Goal: Complete application form

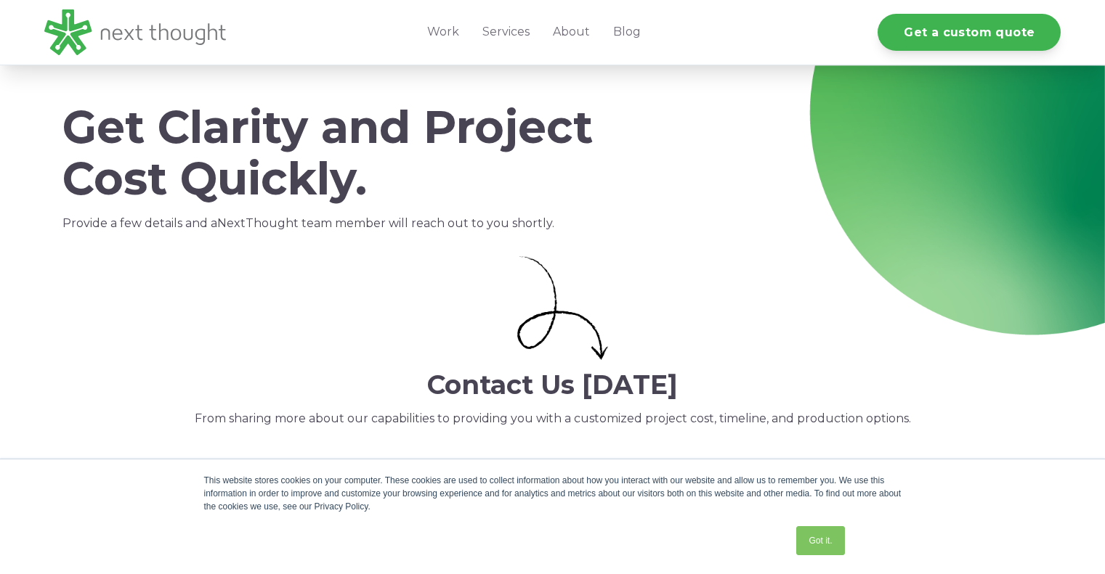
select select "persona_9"
select select "$5,000 - $15,000"
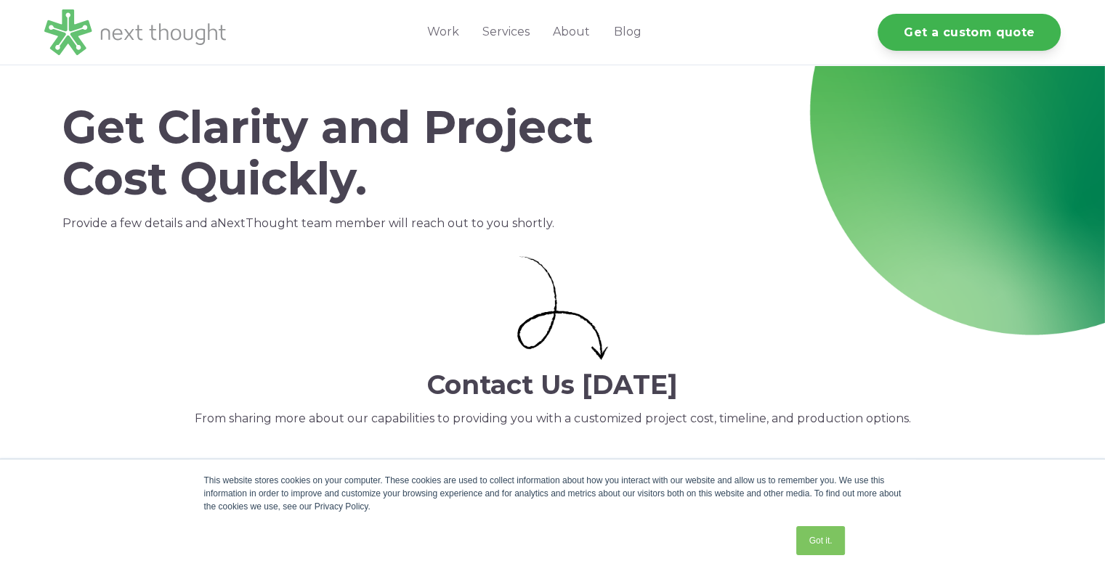
click at [159, 31] on img at bounding box center [135, 32] width 182 height 46
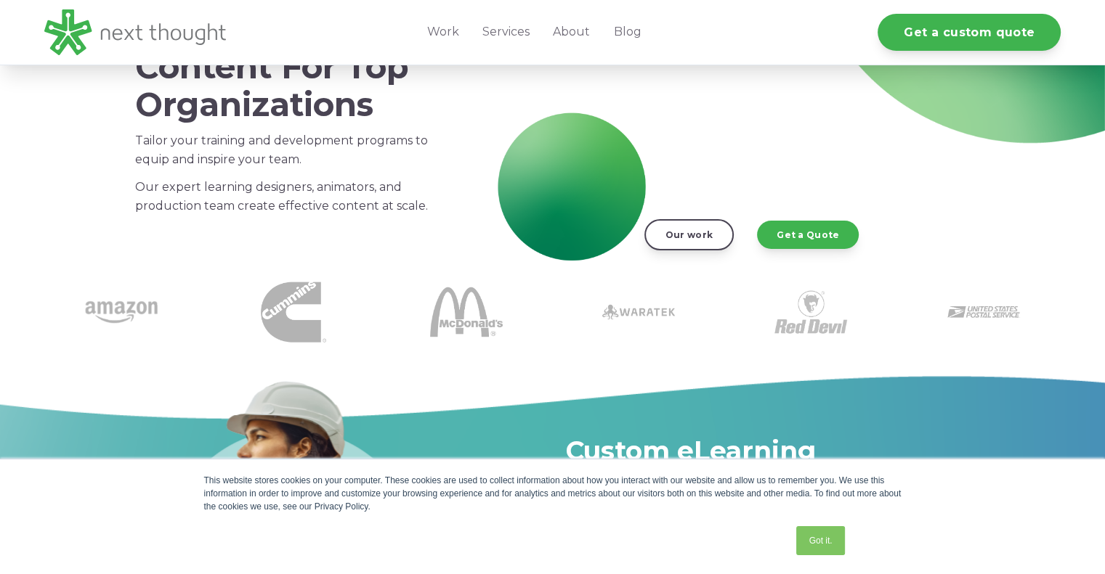
scroll to position [200, 0]
click at [822, 540] on link "Got it." at bounding box center [820, 541] width 48 height 29
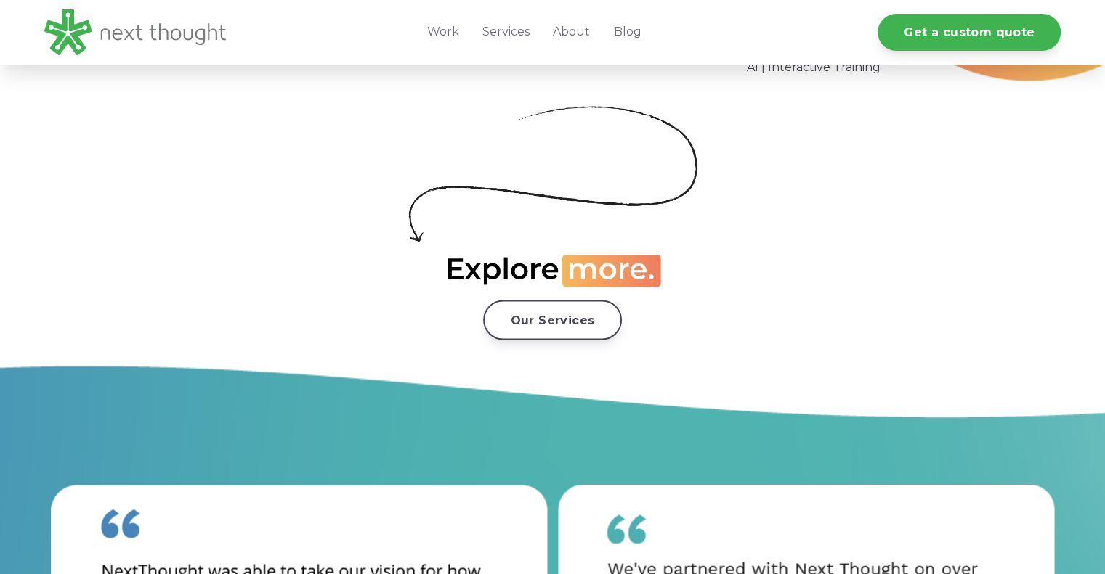
scroll to position [2698, 0]
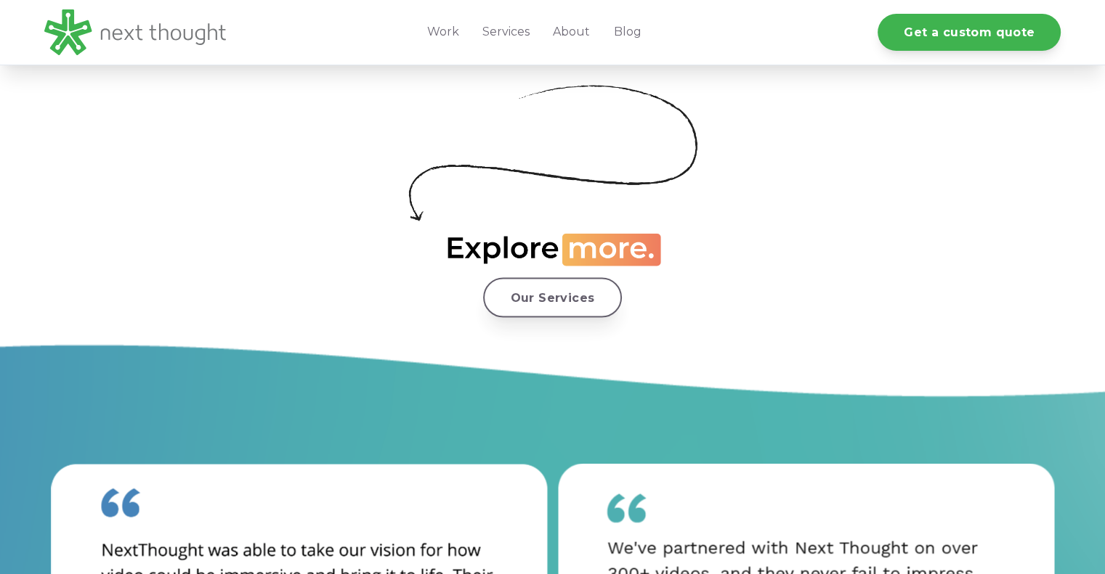
click at [547, 296] on link "Our Services" at bounding box center [552, 297] width 139 height 40
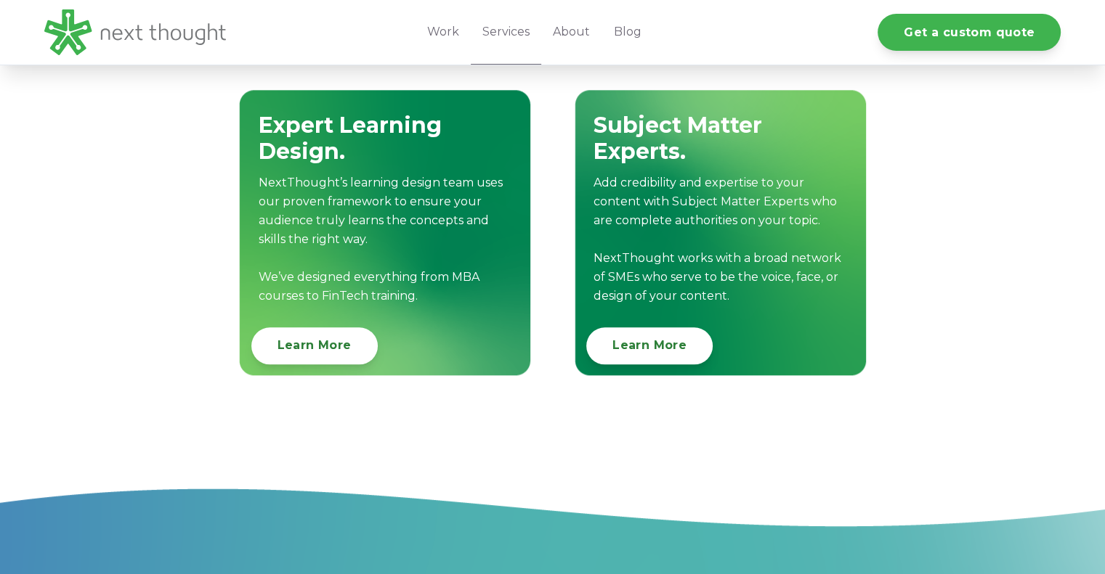
scroll to position [1632, 0]
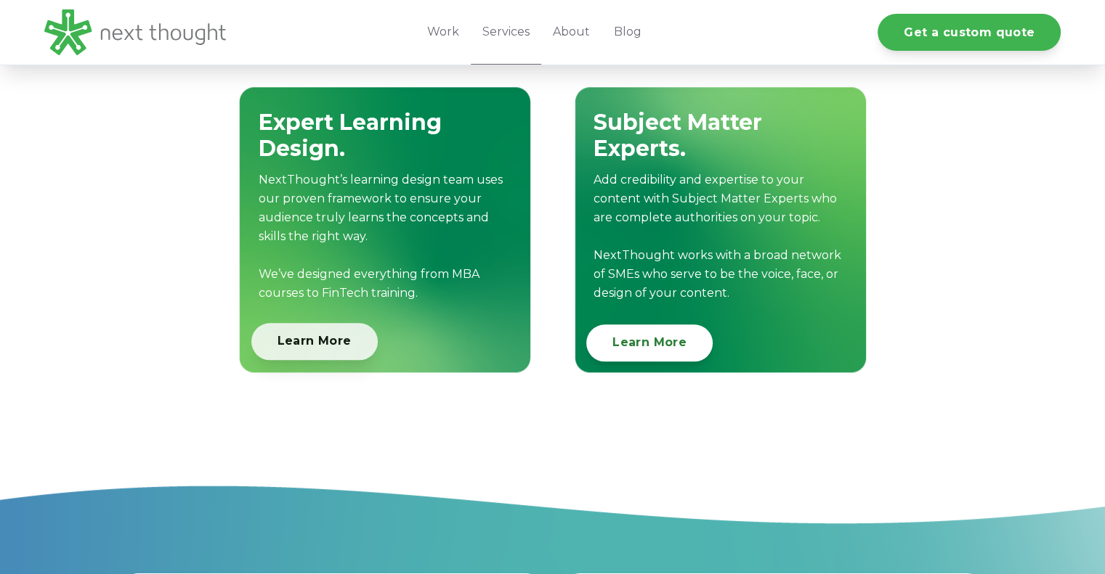
click at [300, 348] on link "Learn More" at bounding box center [314, 341] width 126 height 37
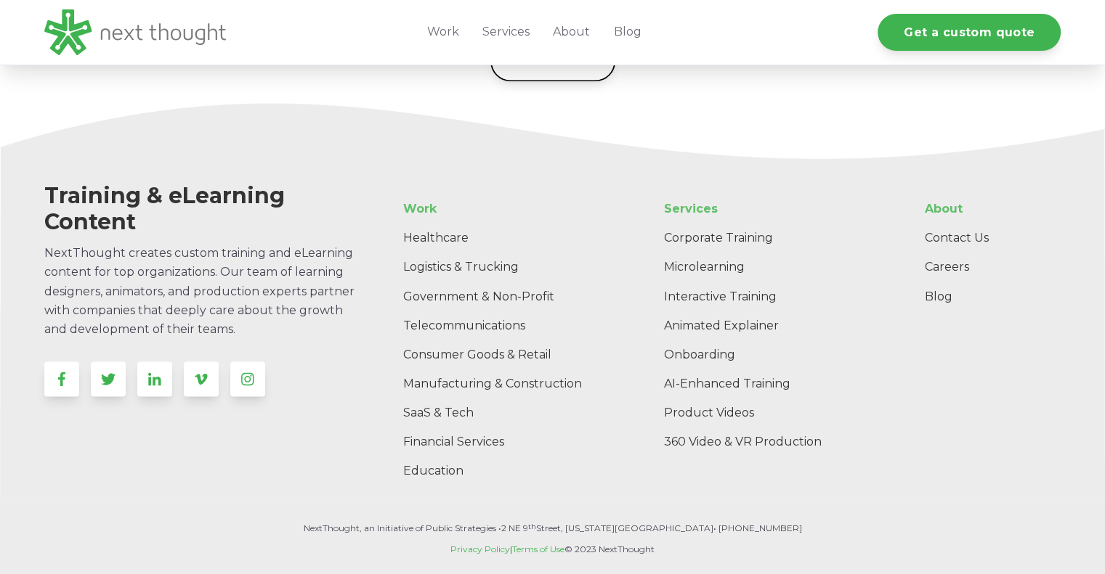
scroll to position [2511, 0]
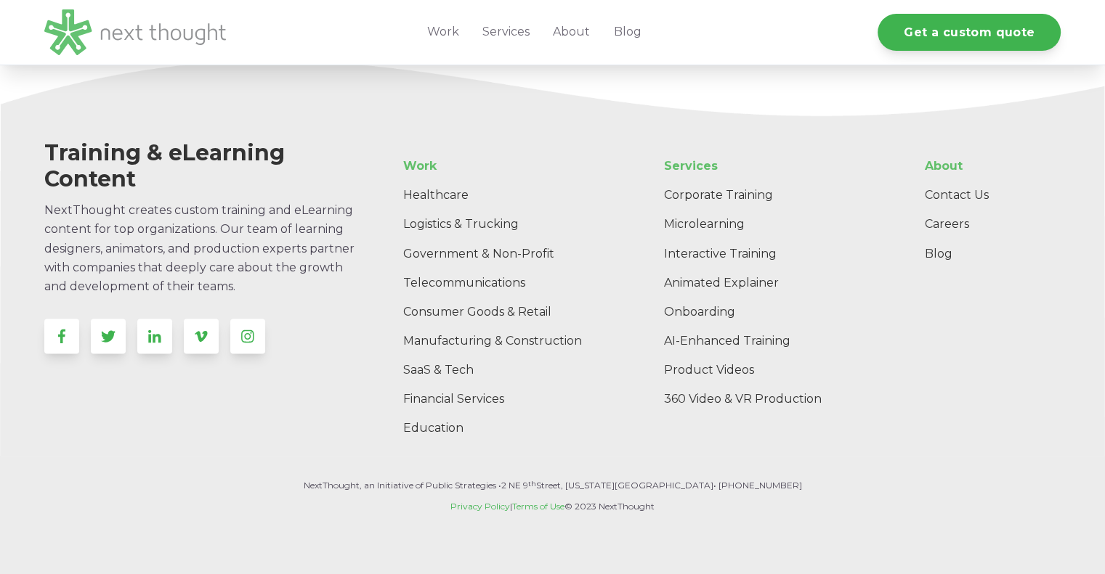
click at [176, 33] on img at bounding box center [135, 32] width 182 height 46
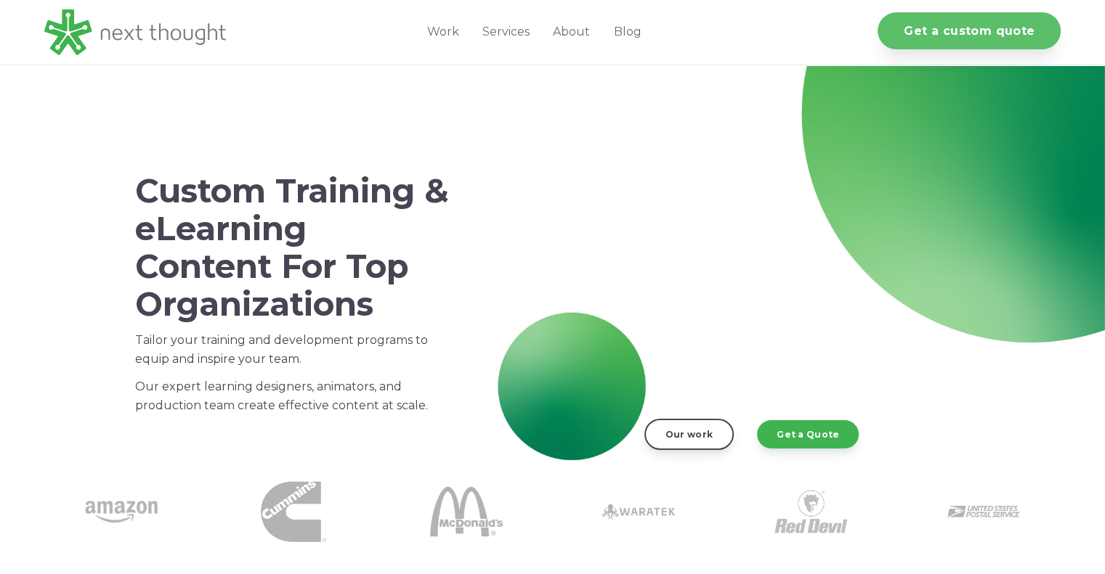
click at [938, 28] on link "Get a custom quote" at bounding box center [968, 30] width 183 height 37
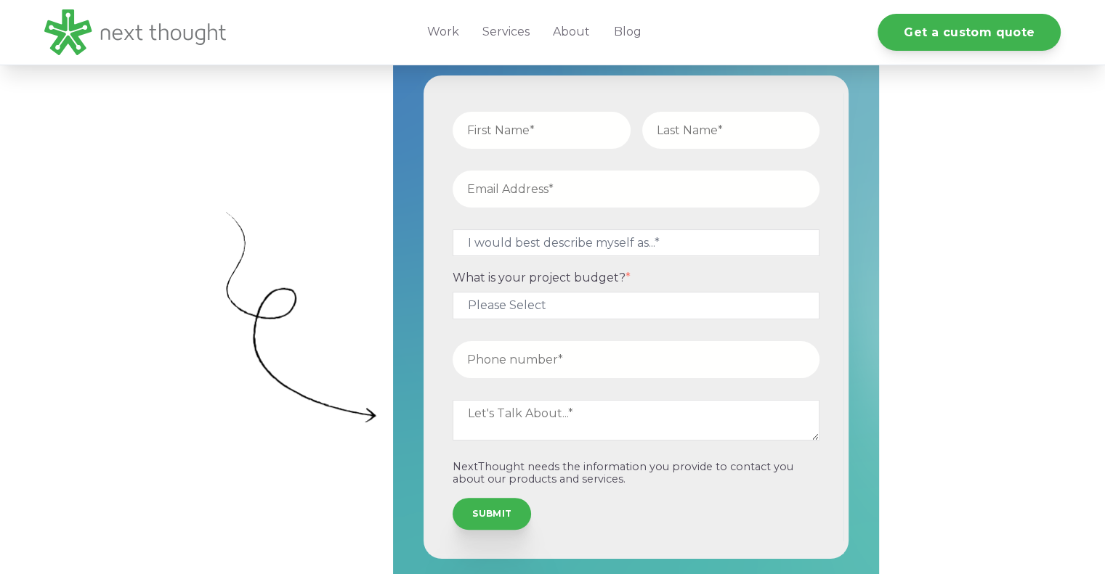
scroll to position [438, 0]
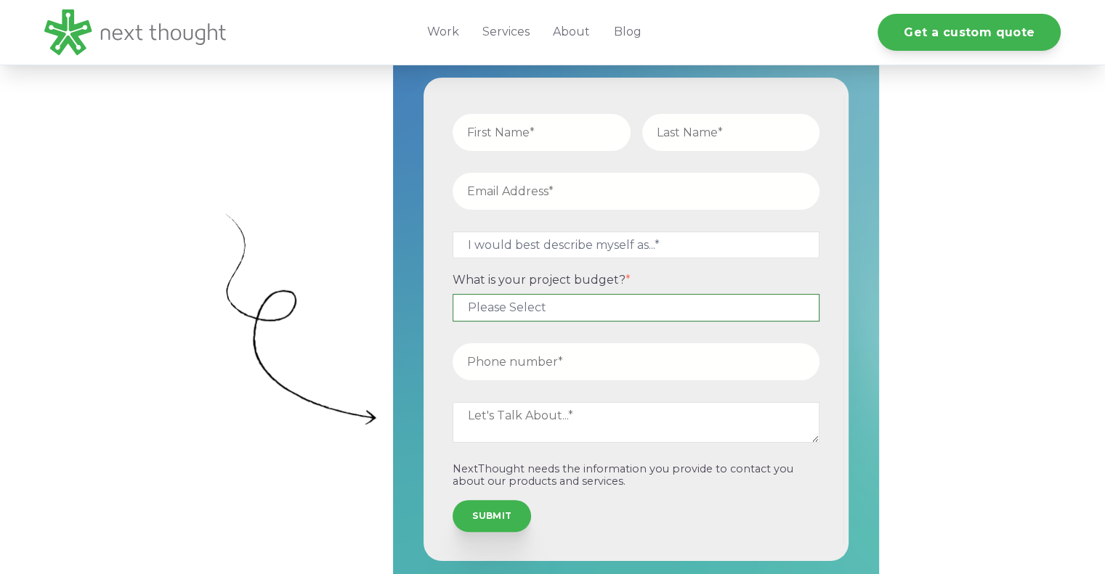
click at [596, 309] on select "Please Select $5,000 - $15,000 $15,000 - $25,000 $25,000 - $50,000 $50,000+" at bounding box center [635, 307] width 367 height 27
select select "$5,000 - $15,000"
click at [452, 294] on select "Please Select $5,000 - $15,000 $15,000 - $25,000 $25,000 - $50,000 $50,000+" at bounding box center [635, 307] width 367 height 27
click at [543, 129] on input "text" at bounding box center [541, 132] width 178 height 37
type input "Steven"
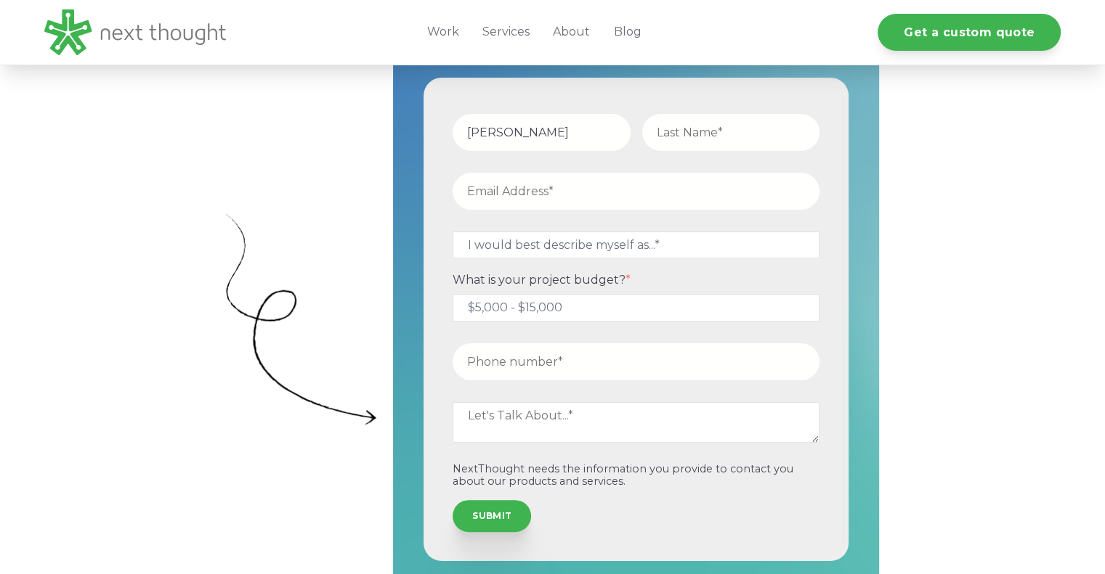
type input "Smith"
type input "steven@appliedgeopolitics.com"
click at [564, 243] on select "I would best describe myself as...* Other I am an executive or owner of a compa…" at bounding box center [635, 245] width 367 height 27
select select "persona_9"
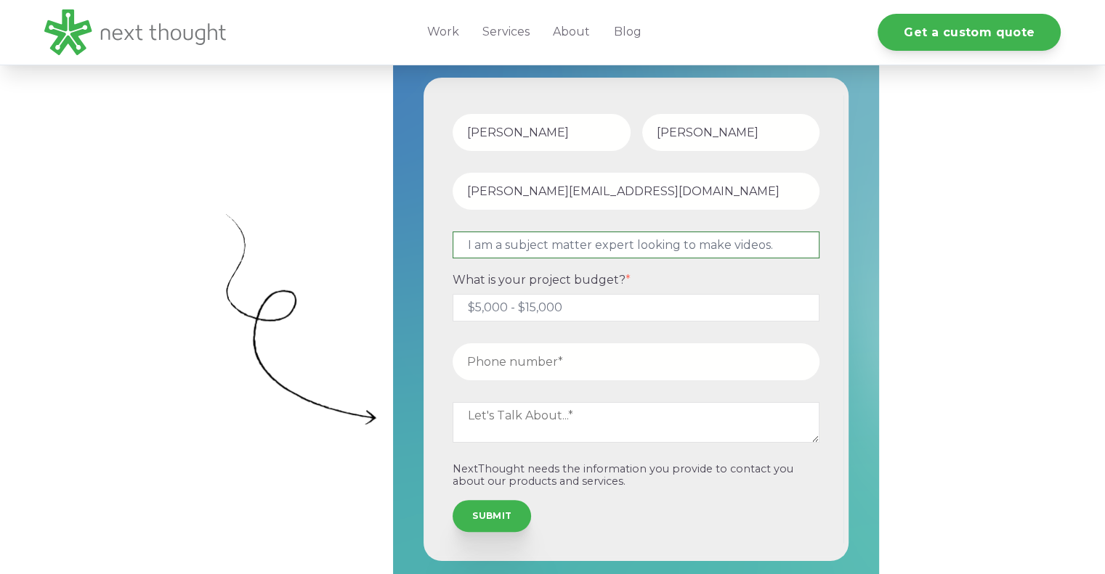
click at [452, 232] on select "I would best describe myself as...* Other I am an executive or owner of a compa…" at bounding box center [635, 245] width 367 height 27
click at [556, 366] on input "tel" at bounding box center [635, 362] width 367 height 37
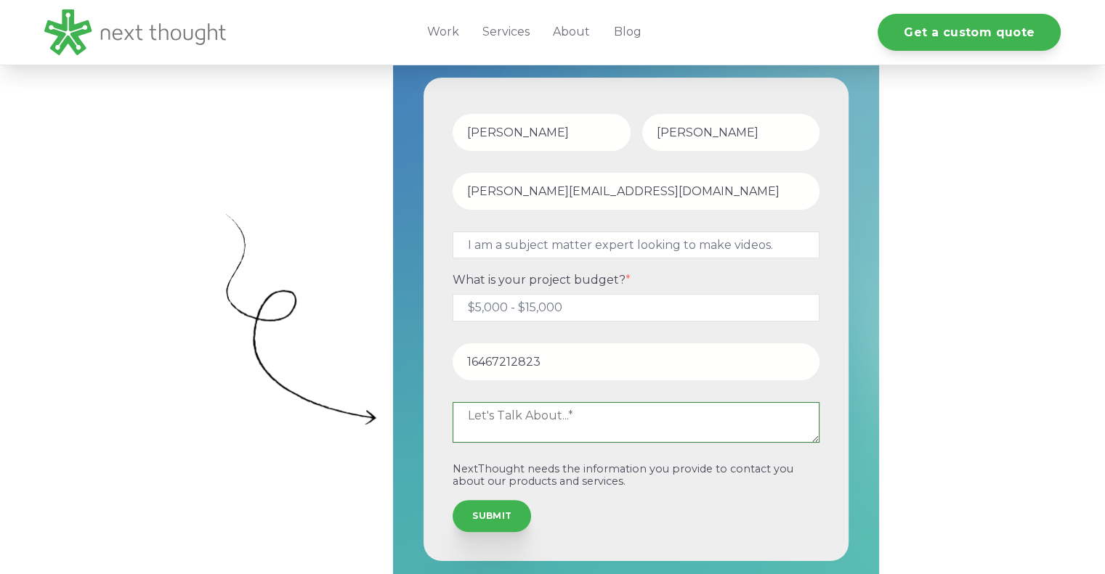
click at [580, 423] on textarea at bounding box center [635, 422] width 367 height 41
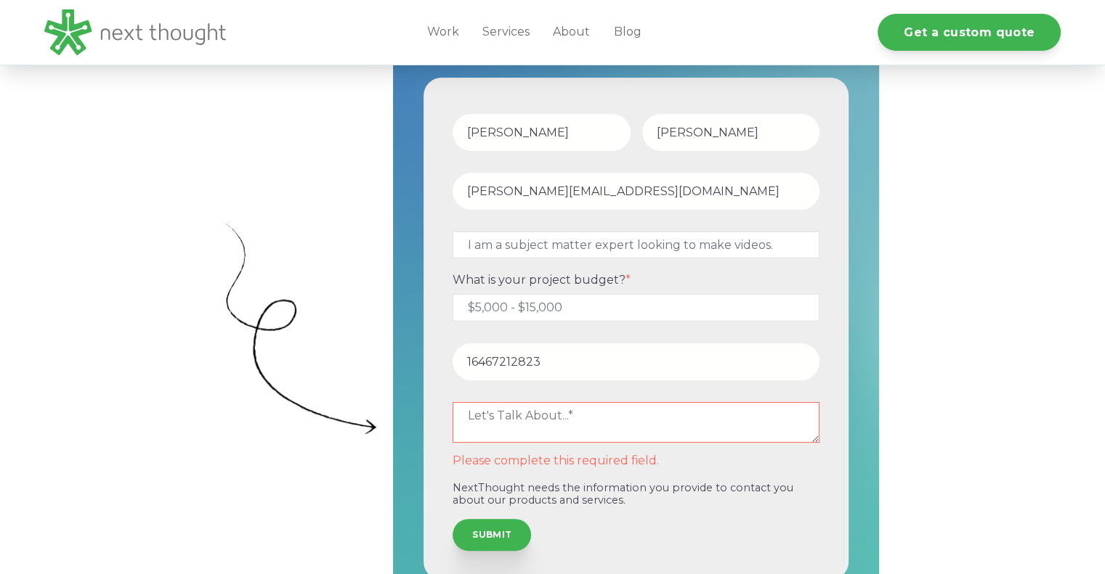
click at [473, 361] on input "16467212823" at bounding box center [635, 362] width 367 height 37
type input "6467212823"
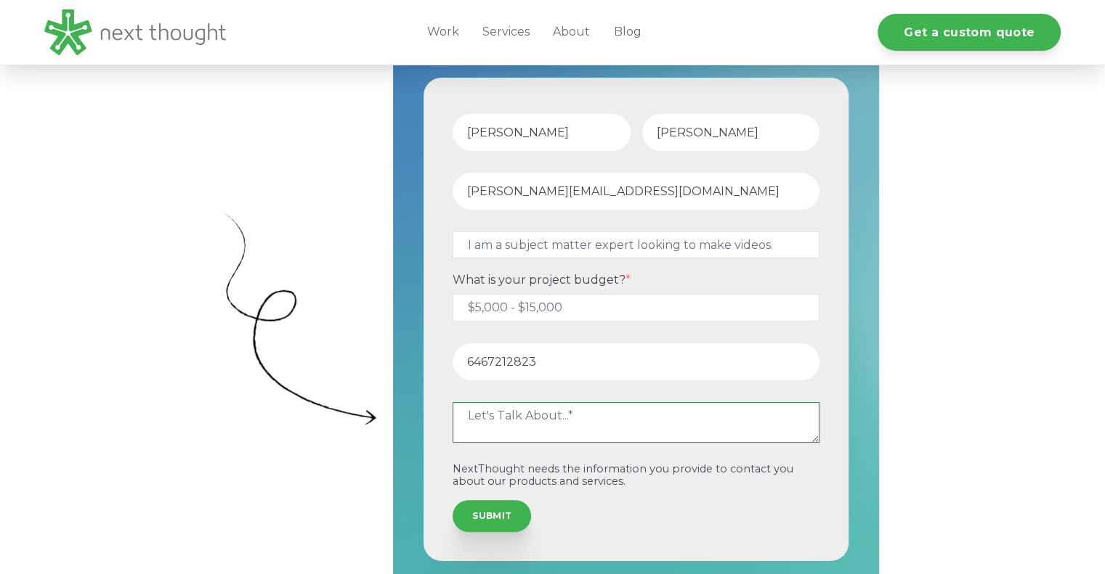
click at [491, 423] on textarea at bounding box center [635, 422] width 367 height 41
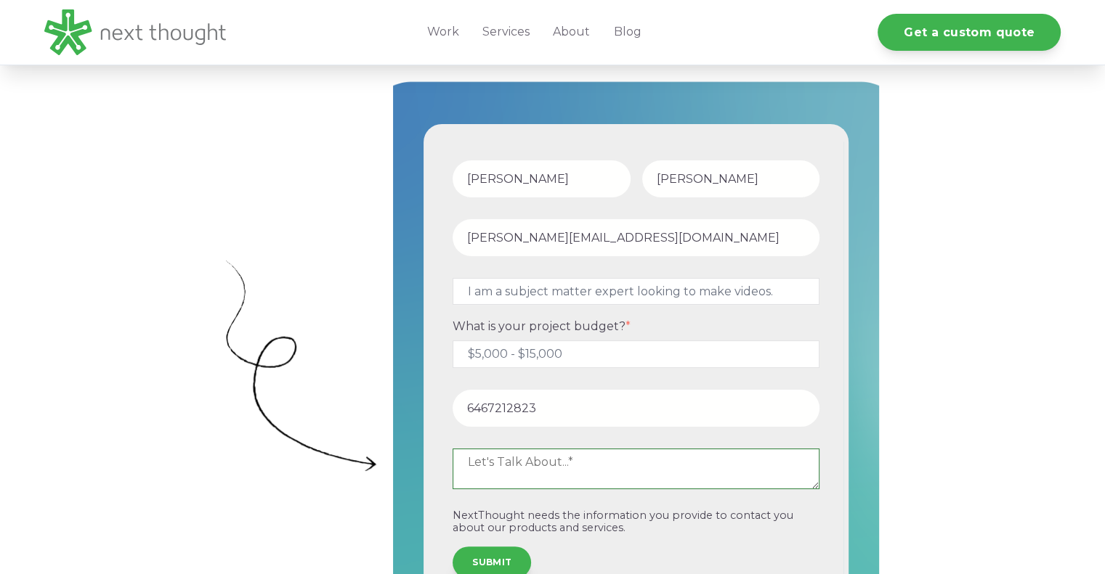
scroll to position [392, 0]
click at [523, 465] on textarea "Producing an online course" at bounding box center [635, 468] width 367 height 41
click at [724, 465] on textarea "Producing videos for an online course" at bounding box center [635, 468] width 367 height 41
click at [596, 461] on textarea "Producing videos for an online courses." at bounding box center [635, 468] width 367 height 41
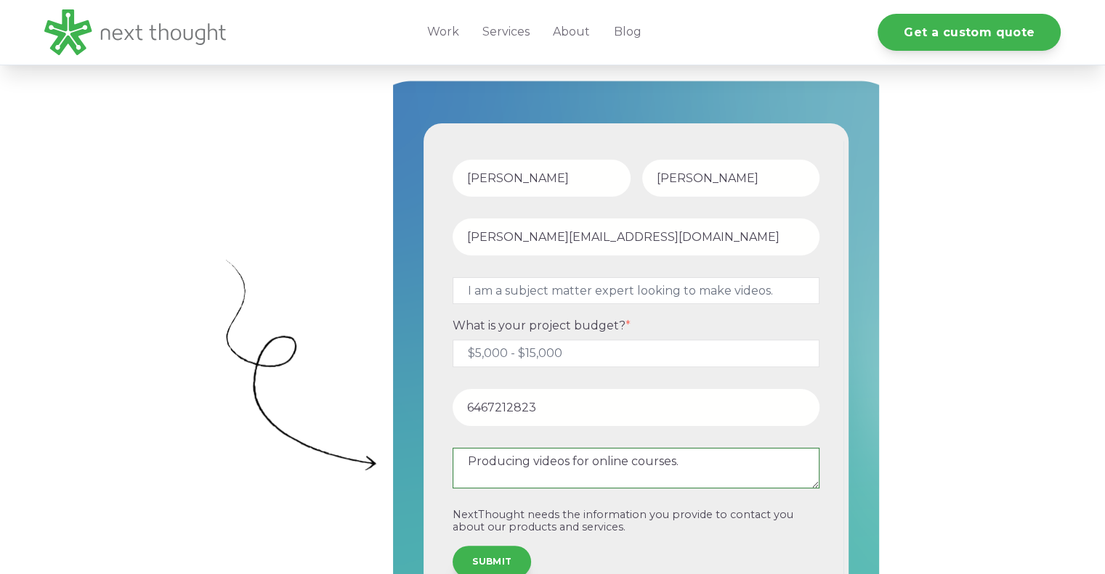
click at [569, 463] on textarea "Producing videos for online courses." at bounding box center [635, 468] width 367 height 41
click at [474, 461] on textarea "Producing videos for online courses." at bounding box center [635, 468] width 367 height 41
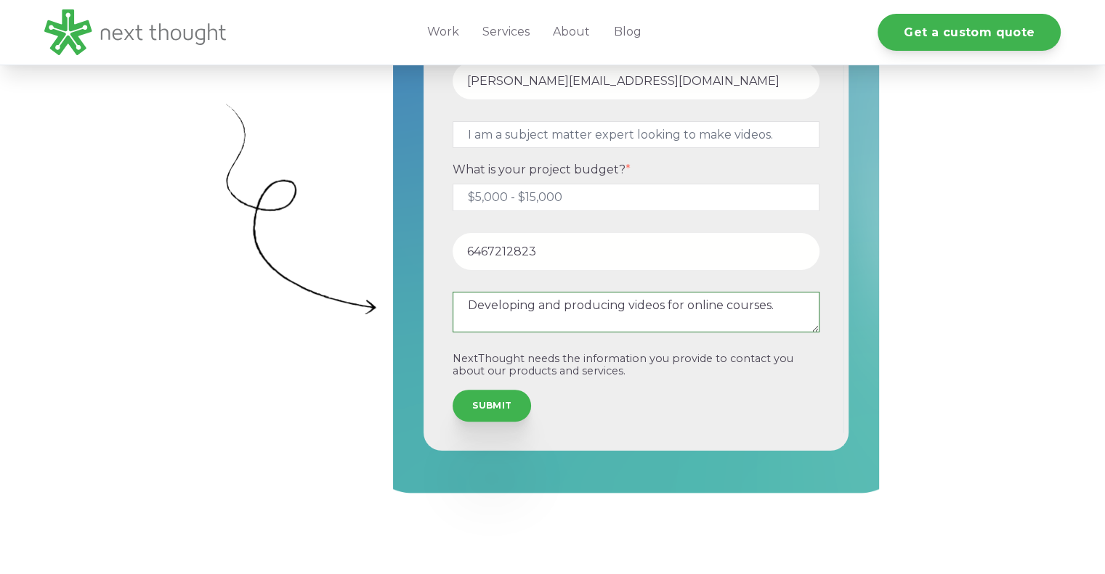
scroll to position [549, 0]
type textarea "Developing and producing videos for online courses."
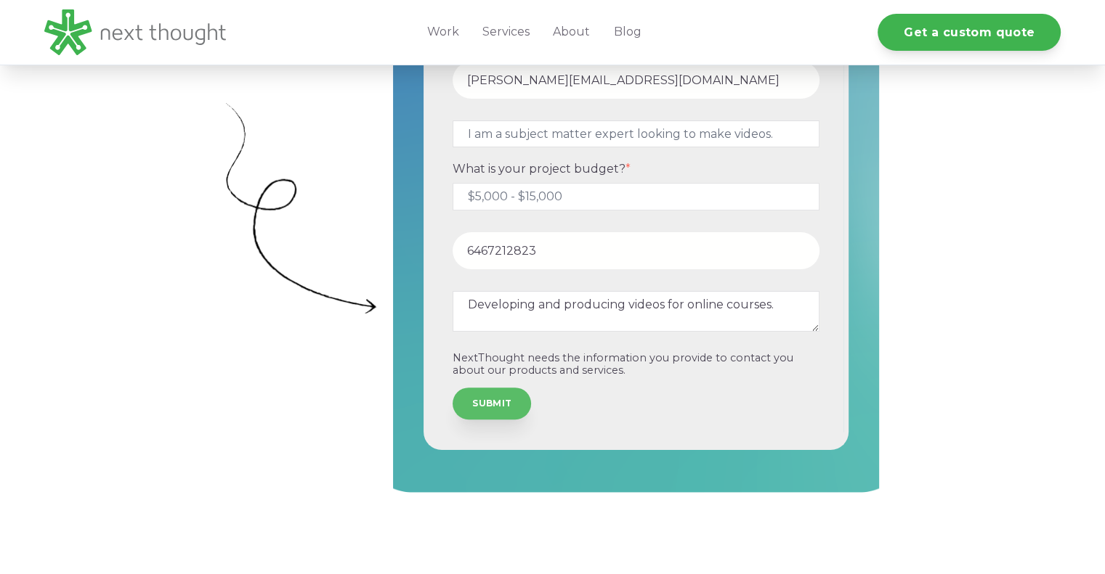
click at [476, 398] on input "SUBMIT" at bounding box center [491, 404] width 78 height 32
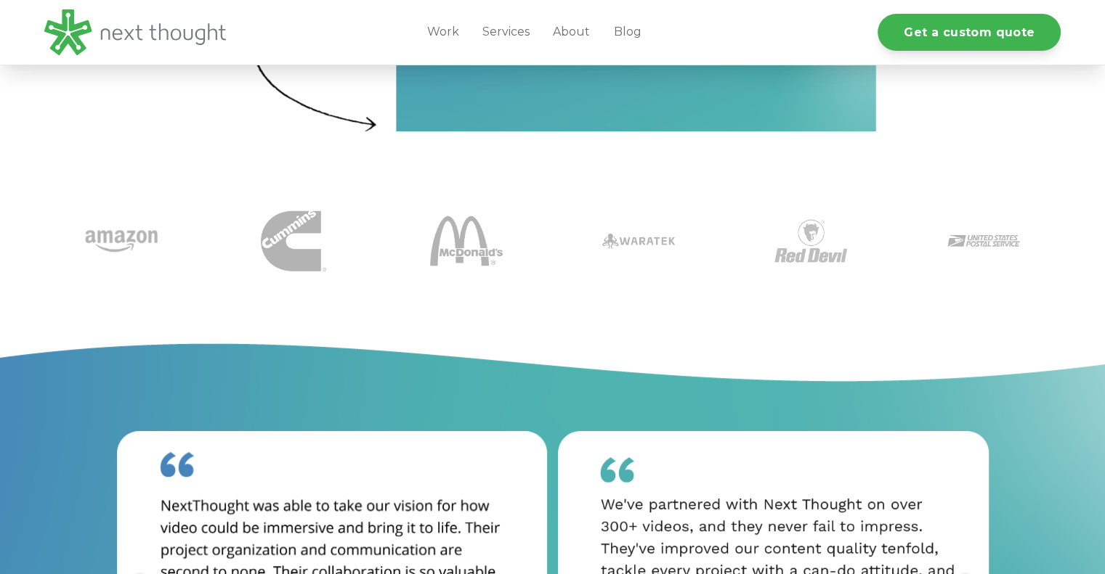
scroll to position [368, 0]
